Goal: Task Accomplishment & Management: Manage account settings

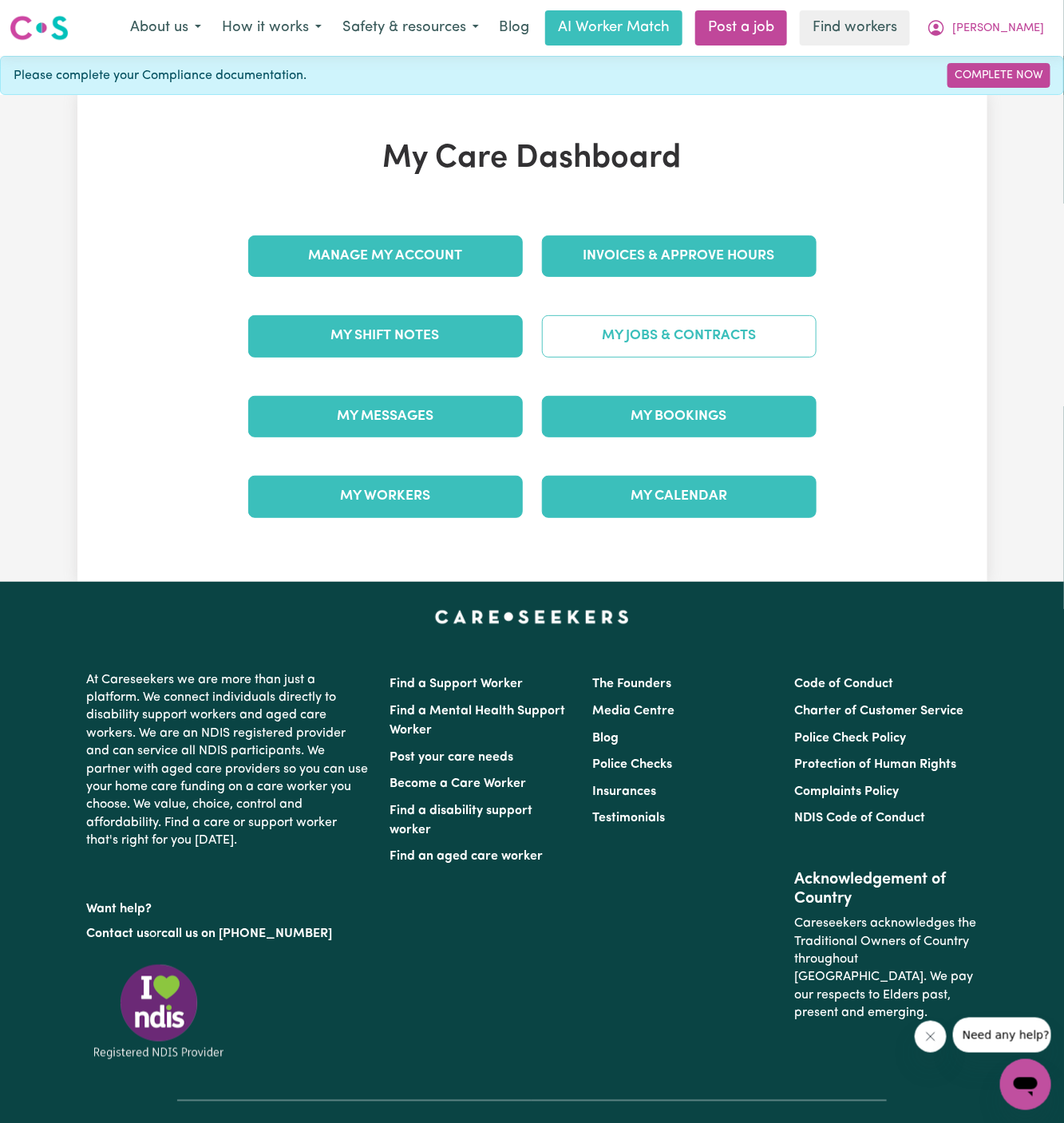
click at [687, 323] on link "My Jobs & Contracts" at bounding box center [679, 336] width 275 height 41
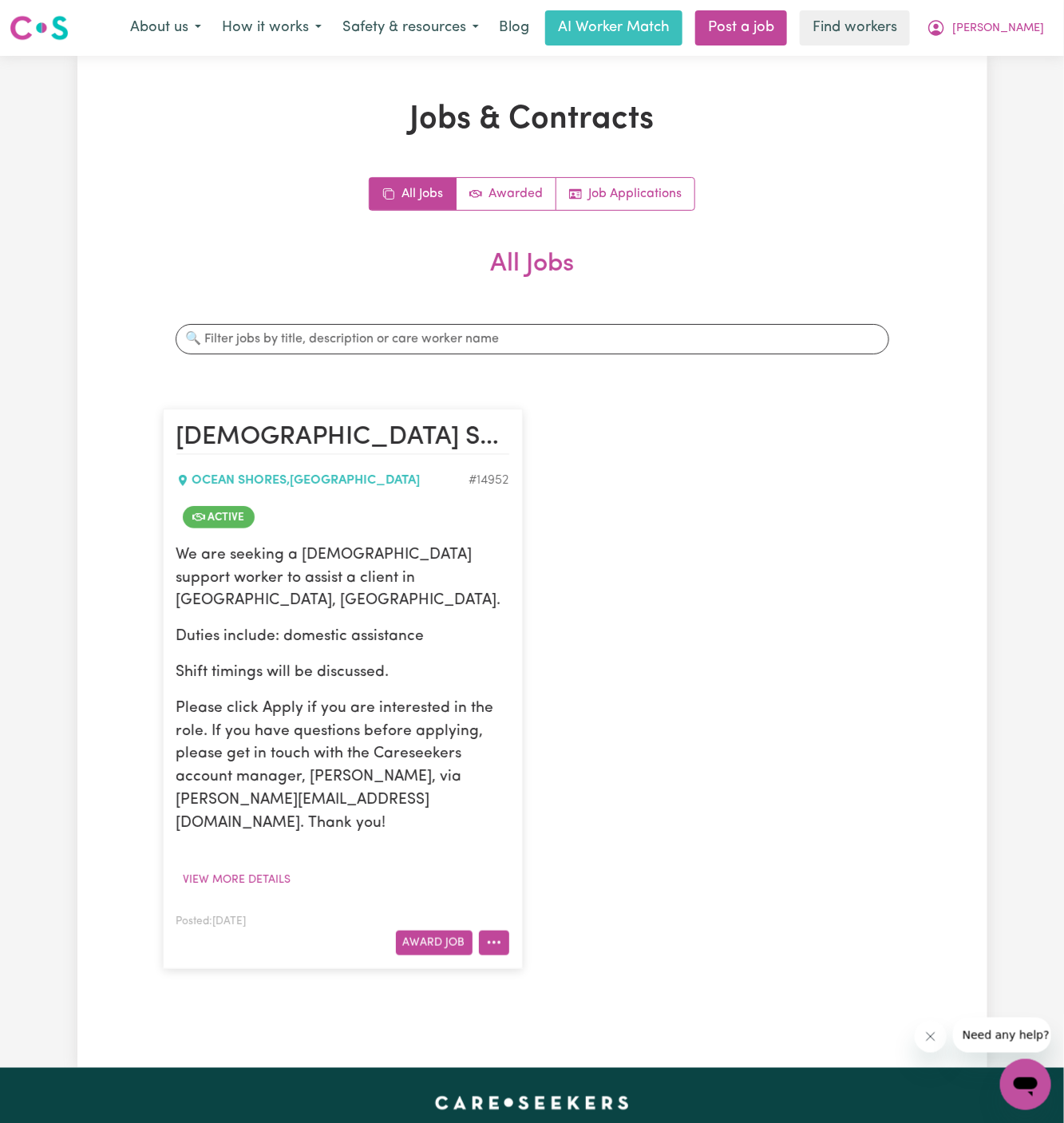
click at [490, 935] on icon "More options" at bounding box center [493, 942] width 16 height 16
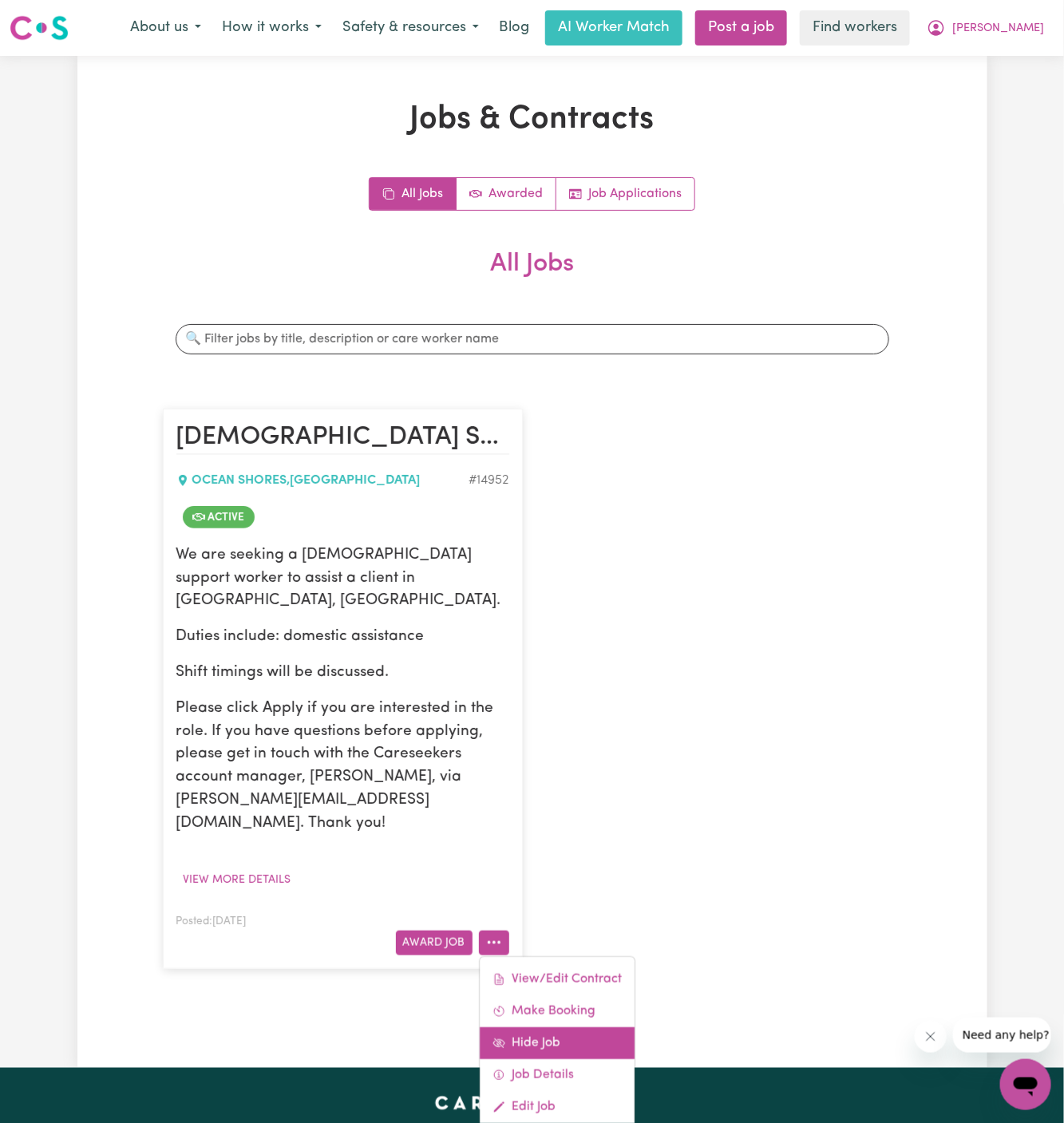
click at [576, 1028] on link "Hide Job" at bounding box center [557, 1043] width 155 height 32
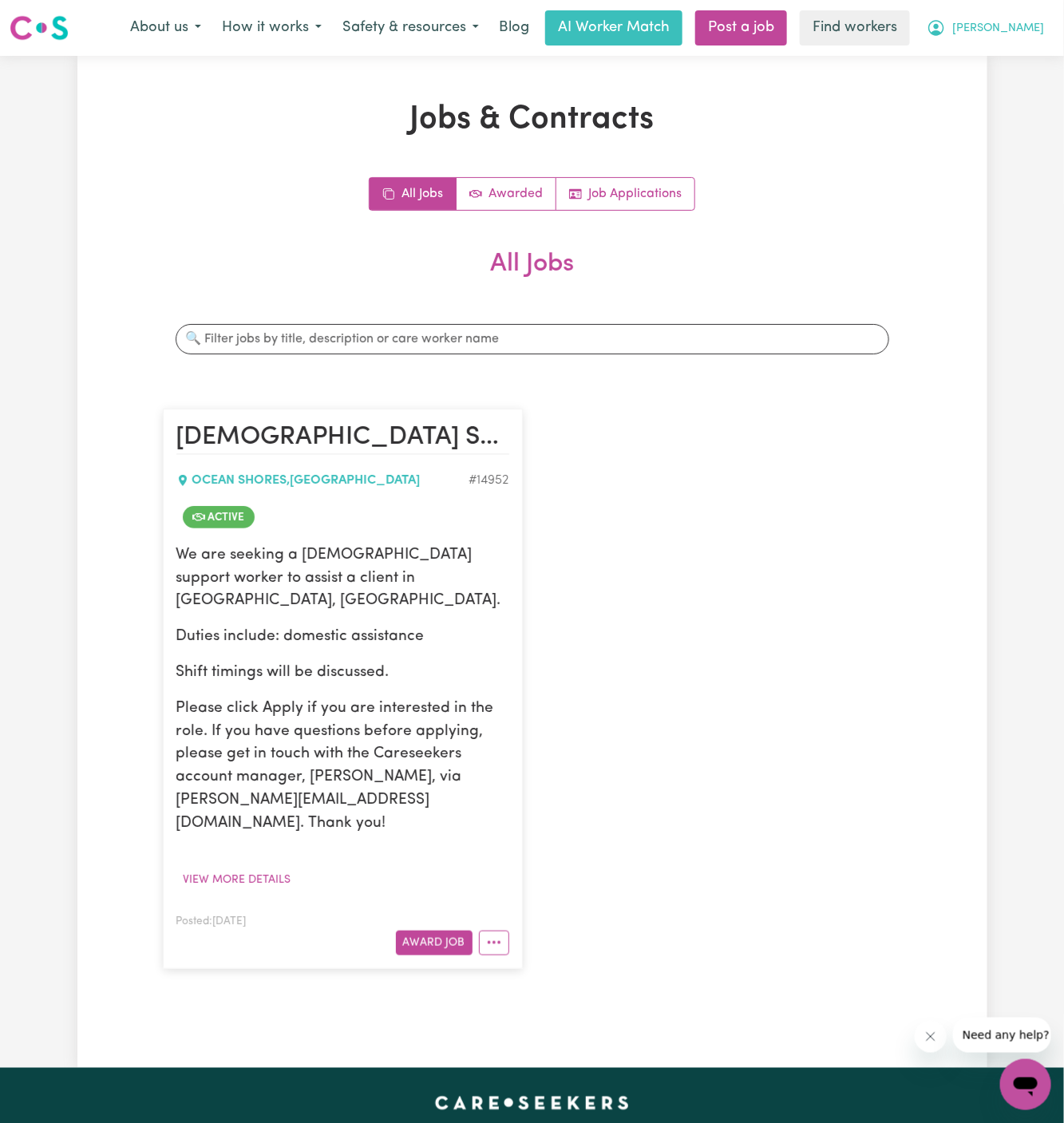
click at [1027, 19] on button "[PERSON_NAME]" at bounding box center [986, 28] width 138 height 34
click at [1027, 44] on div "Menu About us How it works Safety & resources Blog AI Worker Match Post a job F…" at bounding box center [532, 28] width 1064 height 37
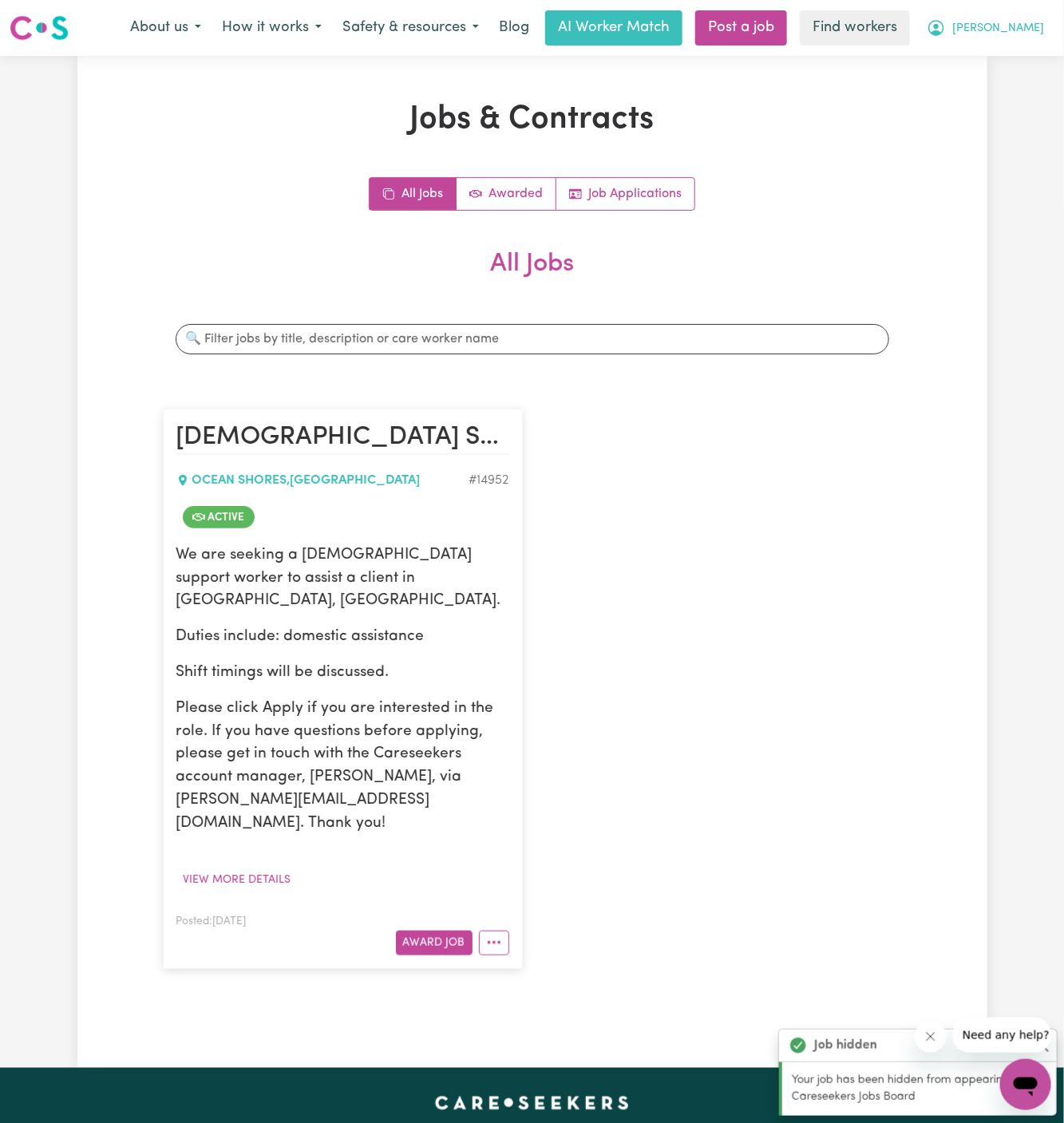
click at [1031, 14] on button "[PERSON_NAME]" at bounding box center [986, 28] width 138 height 34
click at [1030, 72] on link "My Dashboard" at bounding box center [990, 62] width 126 height 30
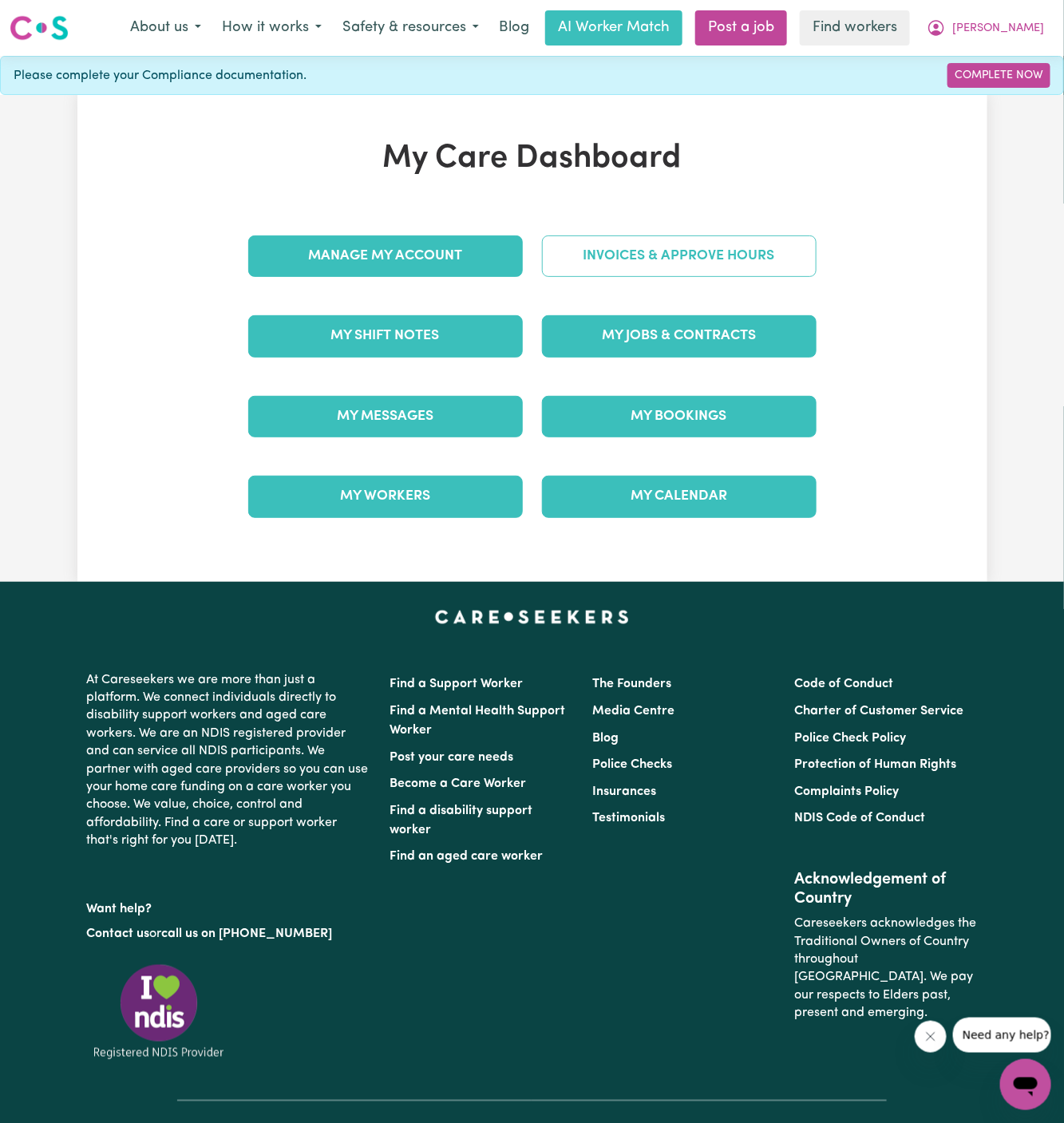
click at [678, 270] on link "Invoices & Approve Hours" at bounding box center [679, 256] width 275 height 41
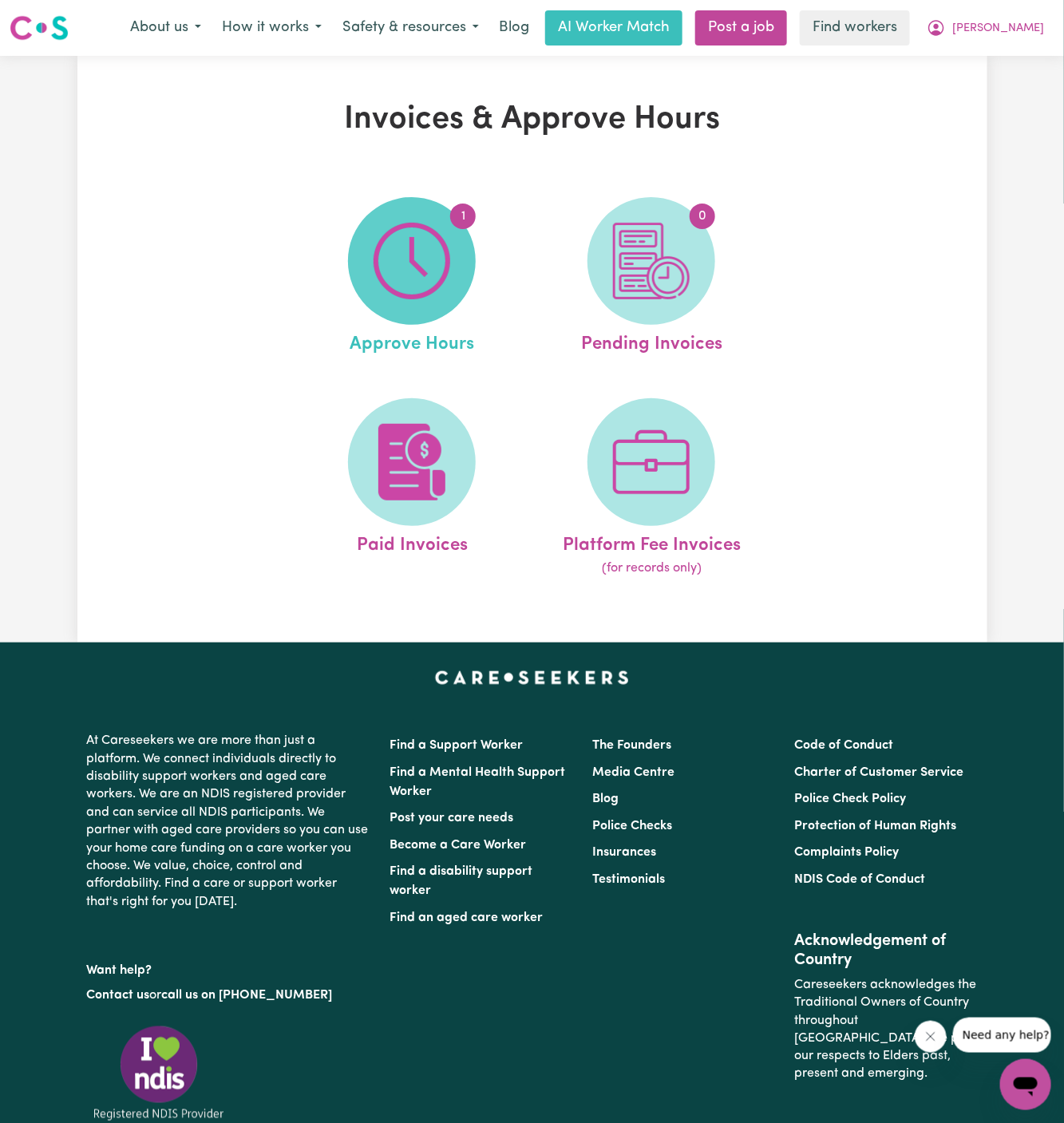
click at [430, 268] on img at bounding box center [411, 261] width 76 height 76
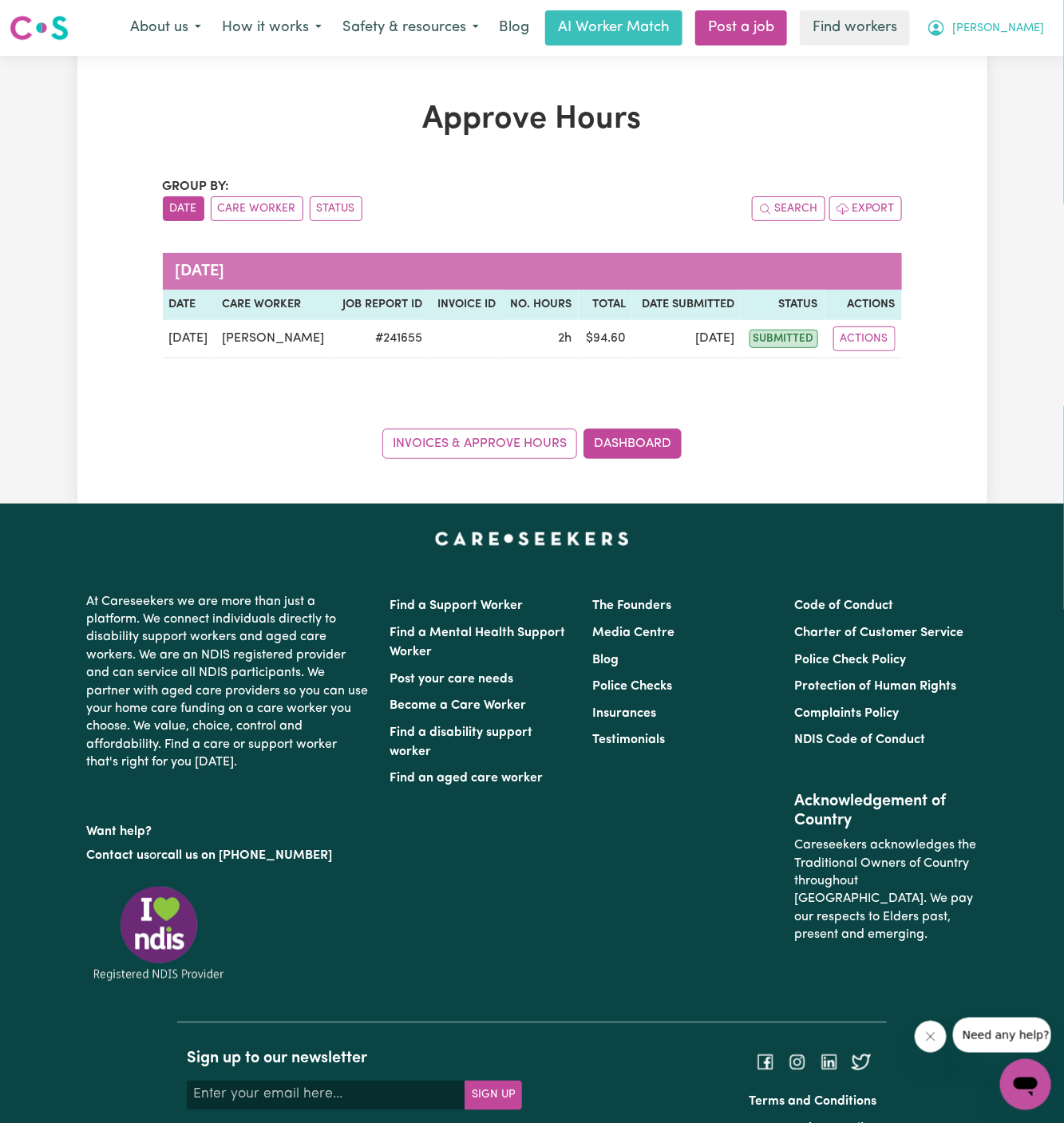
click at [1038, 29] on span "[PERSON_NAME]" at bounding box center [998, 28] width 92 height 17
click at [1022, 90] on link "Logout" at bounding box center [990, 91] width 126 height 30
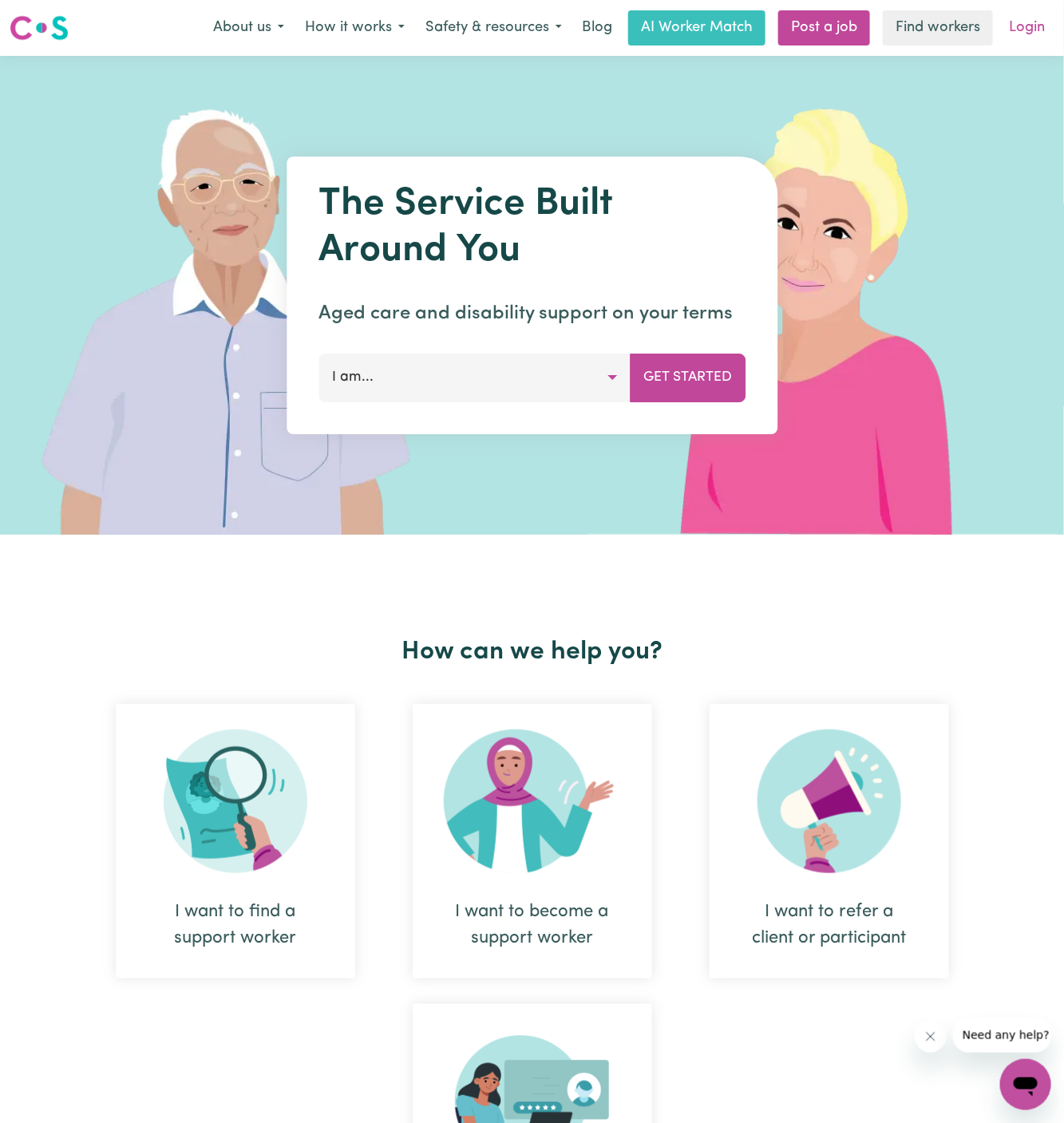
click at [1022, 24] on link "Login" at bounding box center [1027, 28] width 55 height 35
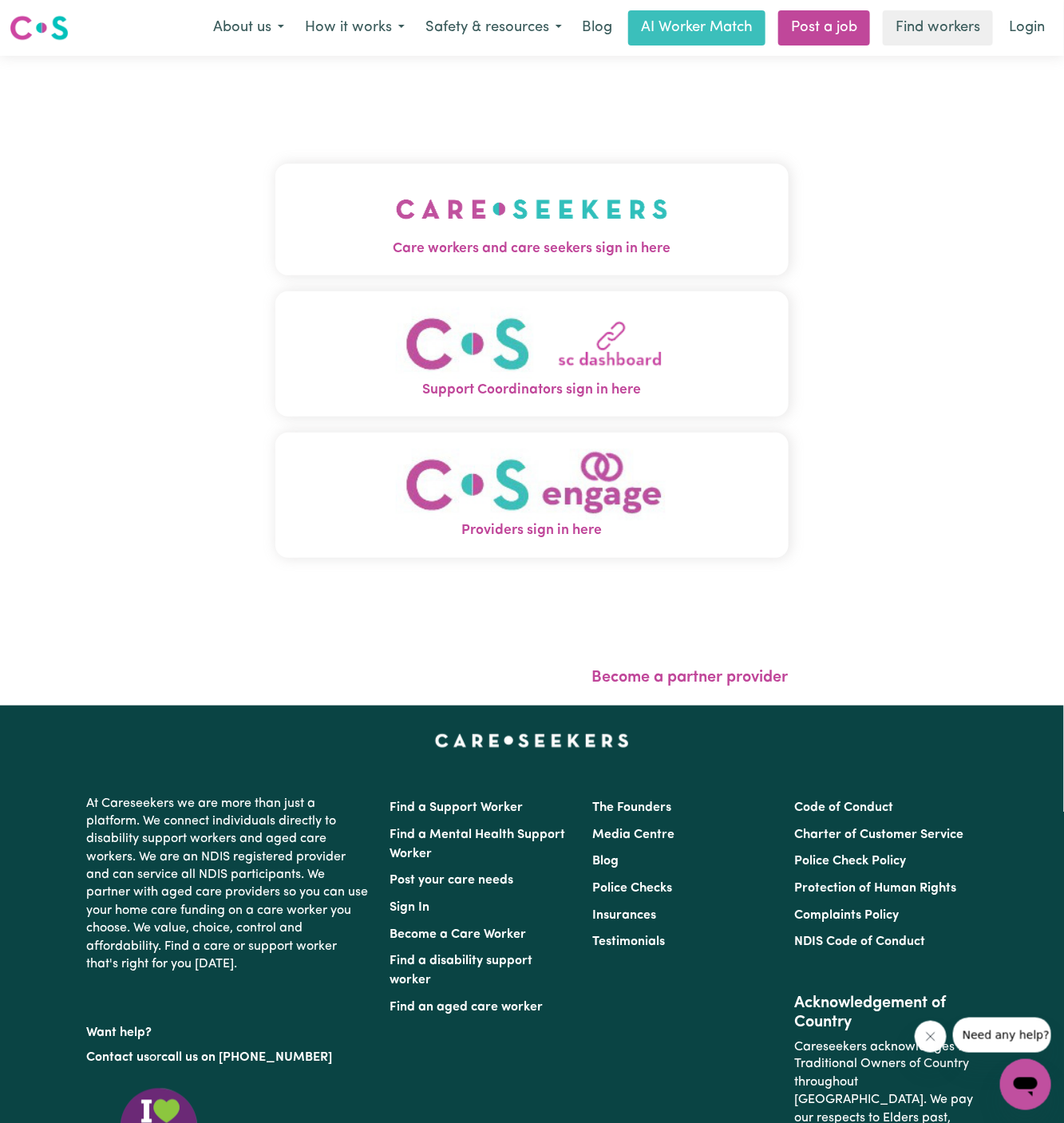
click at [564, 221] on img "Care workers and care seekers sign in here" at bounding box center [532, 209] width 272 height 59
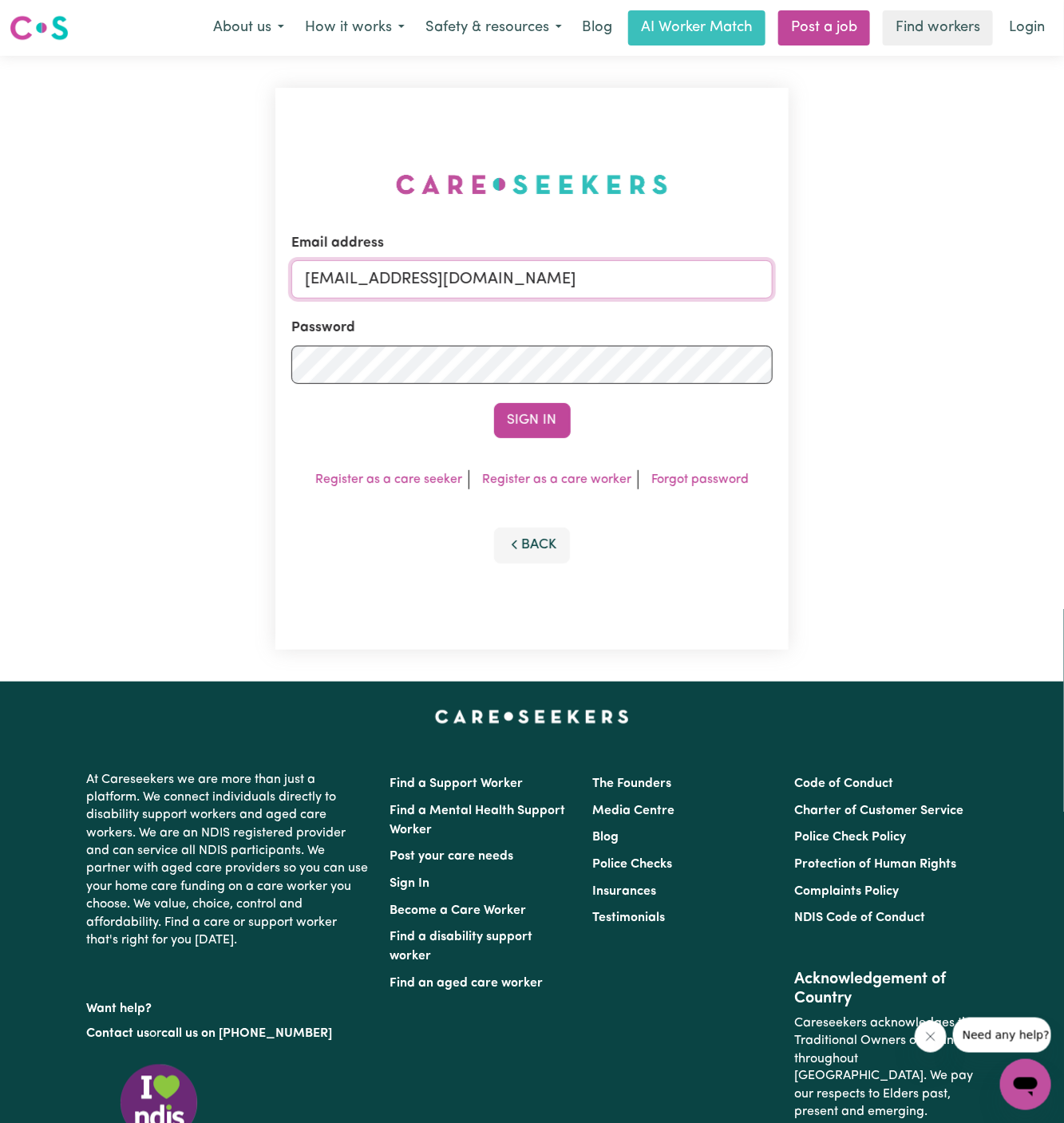
drag, startPoint x: 386, startPoint y: 279, endPoint x: 948, endPoint y: 279, distance: 562.0
click at [948, 279] on div "Email address [EMAIL_ADDRESS][DOMAIN_NAME] Password Sign In Register as a care …" at bounding box center [532, 368] width 1064 height 626
paste input "StellaPetalasPAWA"
type input "[EMAIL_ADDRESS][DOMAIN_NAME]"
click at [494, 403] on button "Sign In" at bounding box center [532, 420] width 76 height 35
